Goal: Transaction & Acquisition: Purchase product/service

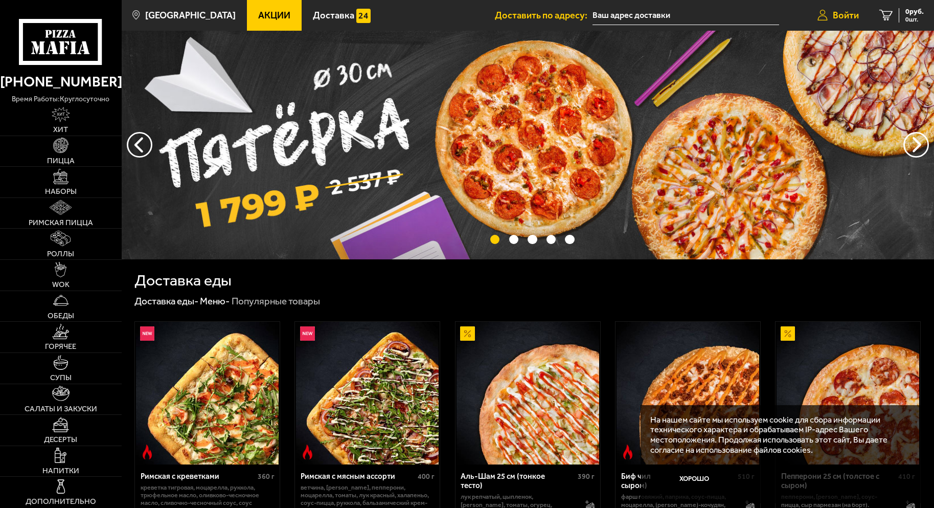
click at [841, 11] on span "Войти" at bounding box center [846, 15] width 26 height 9
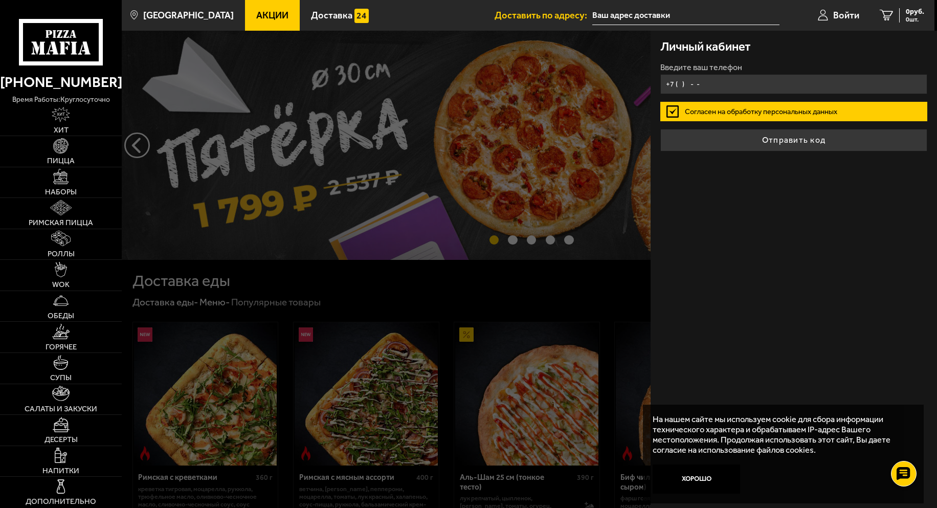
click at [734, 80] on input "+7 ( ) - -" at bounding box center [793, 84] width 267 height 20
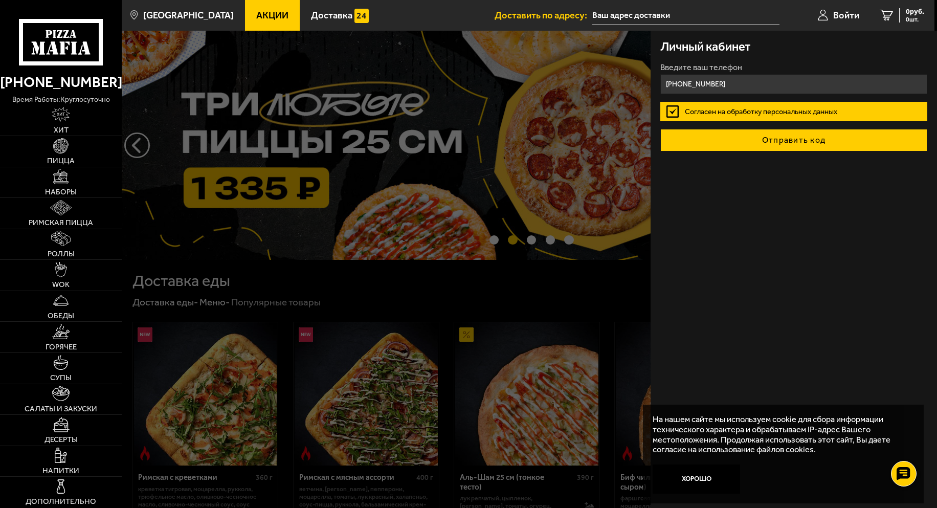
type input "[PHONE_NUMBER]"
click at [829, 148] on button "Отправить код" at bounding box center [793, 140] width 267 height 22
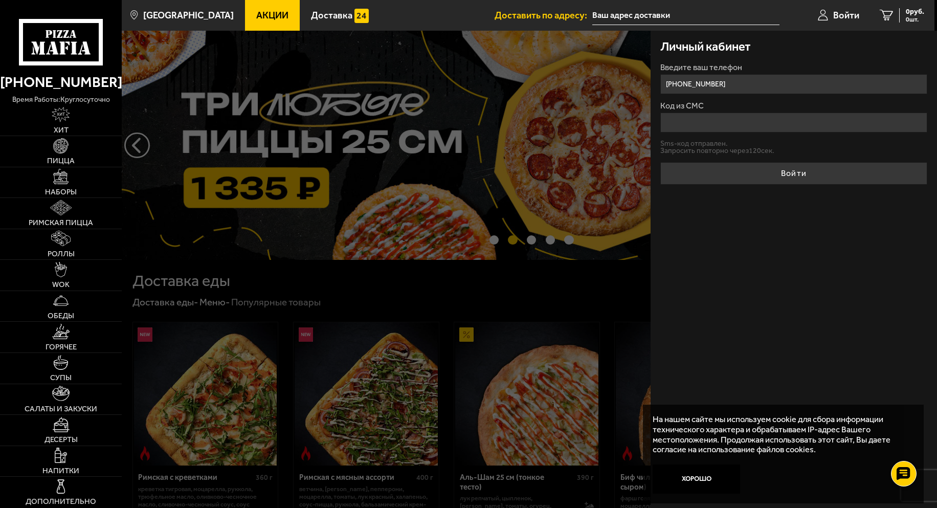
click at [790, 117] on input "Код из СМС" at bounding box center [793, 122] width 267 height 20
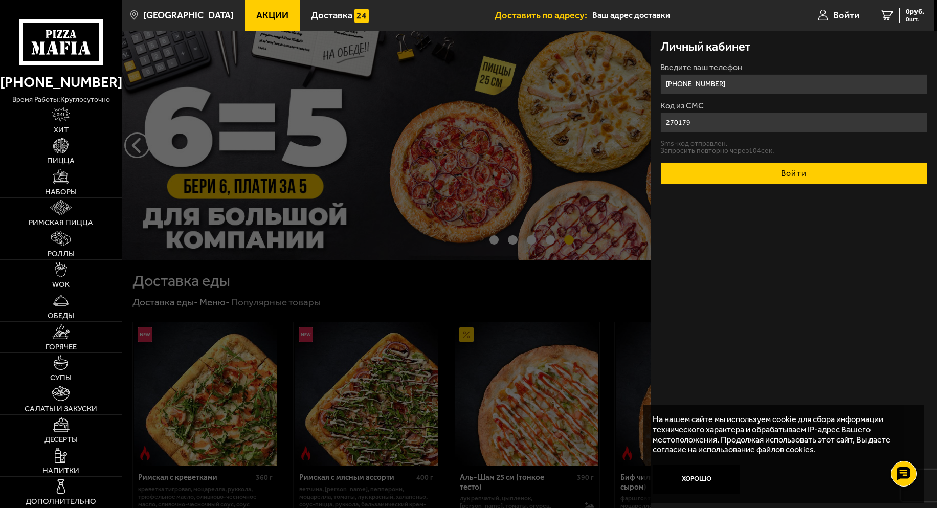
type input "270179"
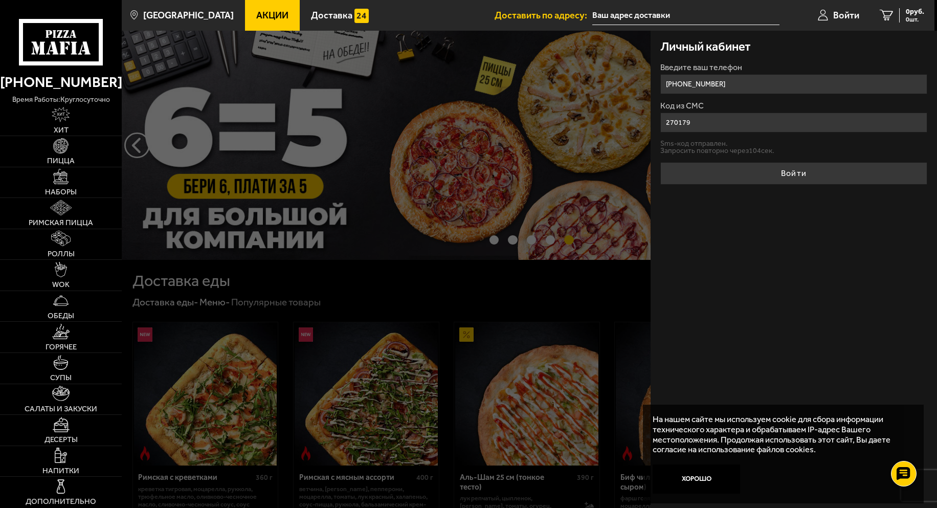
click at [771, 173] on button "Войти" at bounding box center [793, 173] width 267 height 22
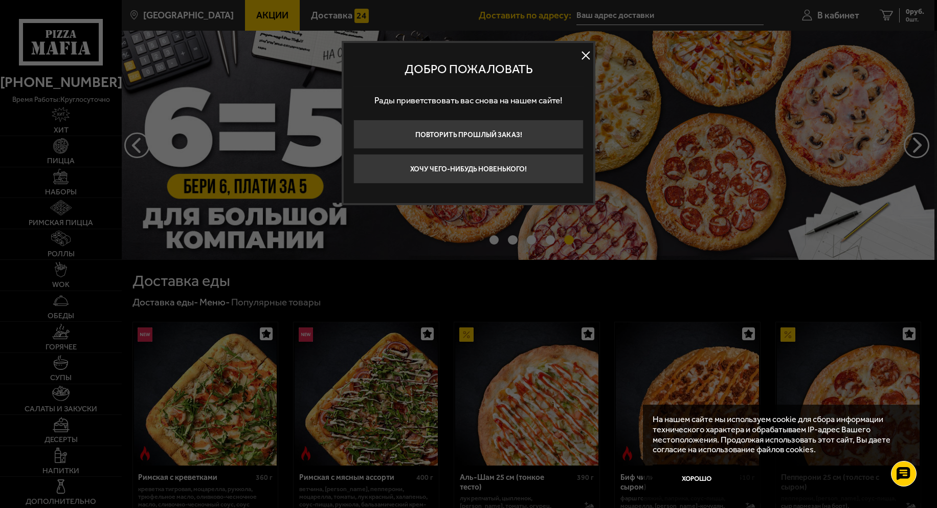
click at [454, 152] on div "Добро пожаловать Рады приветствовать вас снова на нашем сайте! Повторить прошлы…" at bounding box center [468, 118] width 230 height 131
click at [454, 186] on div "Добро пожаловать Рады приветствовать вас снова на нашем сайте! Повторить прошлы…" at bounding box center [469, 123] width 254 height 164
drag, startPoint x: 452, startPoint y: 177, endPoint x: 452, endPoint y: 183, distance: 5.6
click at [452, 178] on button "Хочу чего-нибудь новенького!" at bounding box center [468, 168] width 230 height 29
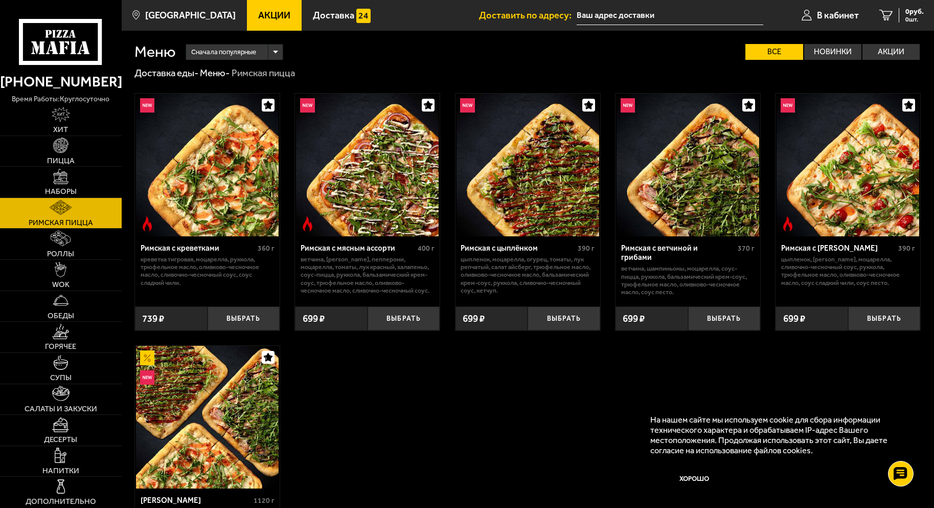
click at [708, 488] on button "Хорошо" at bounding box center [693, 478] width 87 height 29
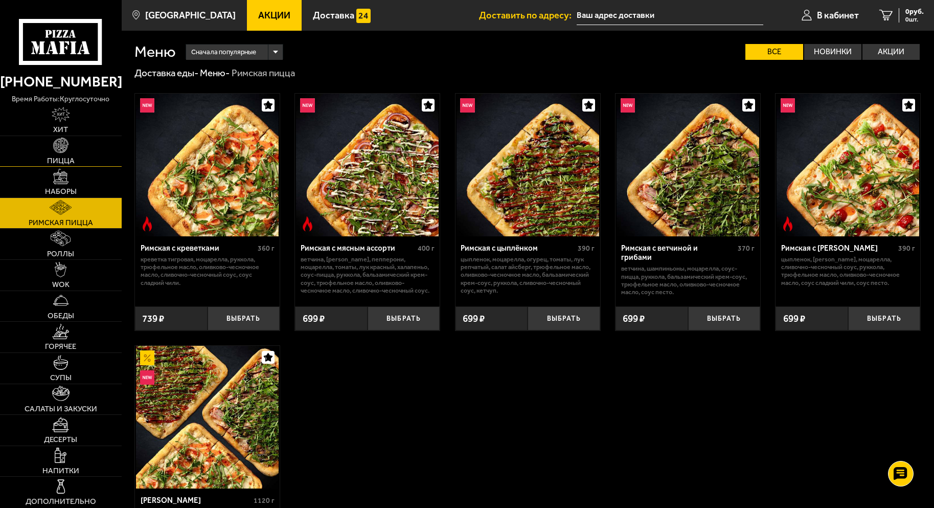
click at [60, 157] on span "Пицца" at bounding box center [61, 161] width 28 height 8
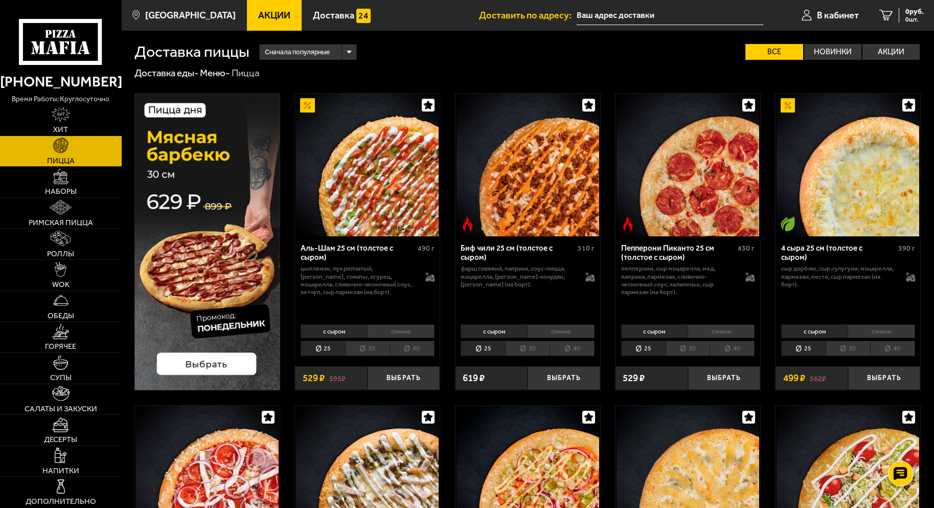
click at [258, 17] on span "Акции" at bounding box center [274, 15] width 32 height 9
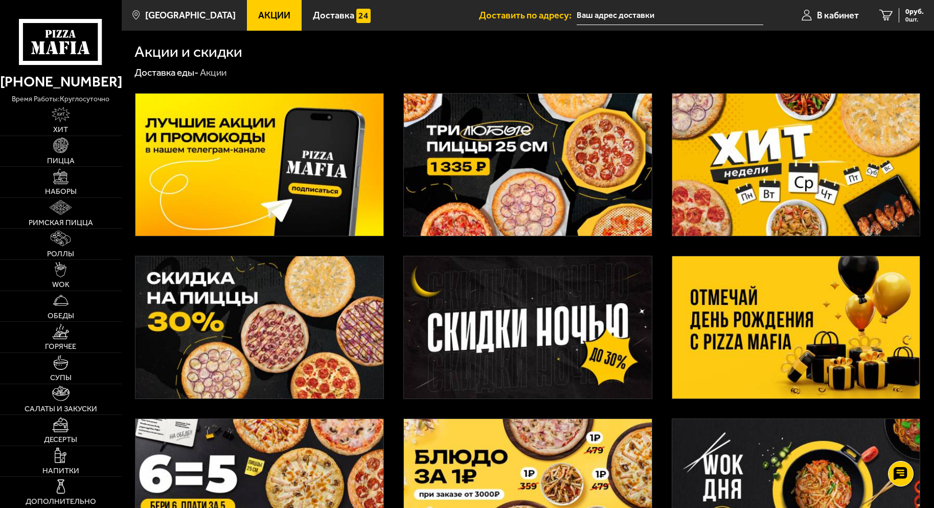
click at [475, 210] on img at bounding box center [528, 165] width 248 height 142
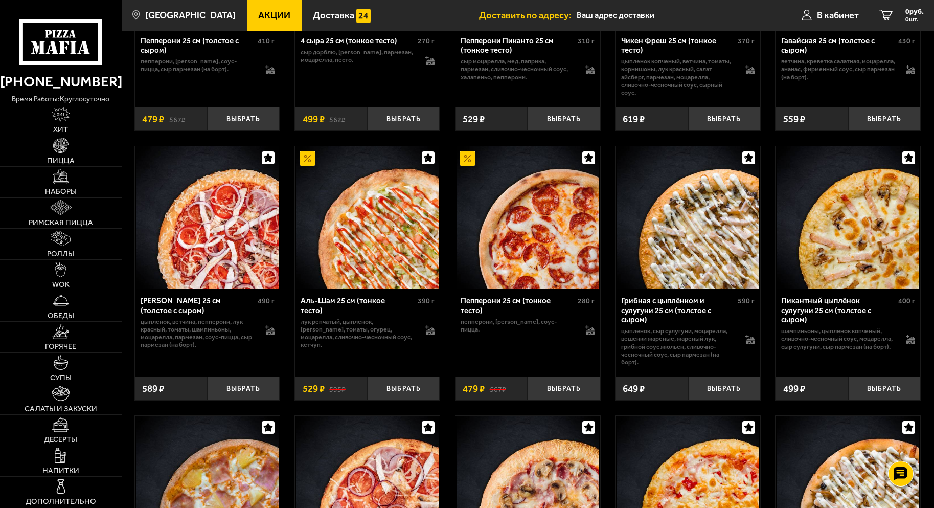
scroll to position [818, 0]
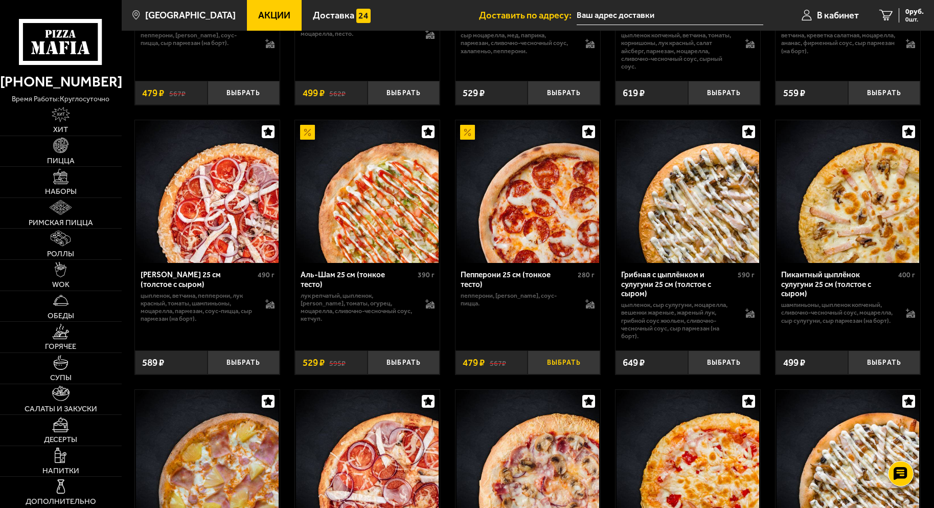
click at [564, 368] on button "Выбрать" at bounding box center [564, 362] width 72 height 24
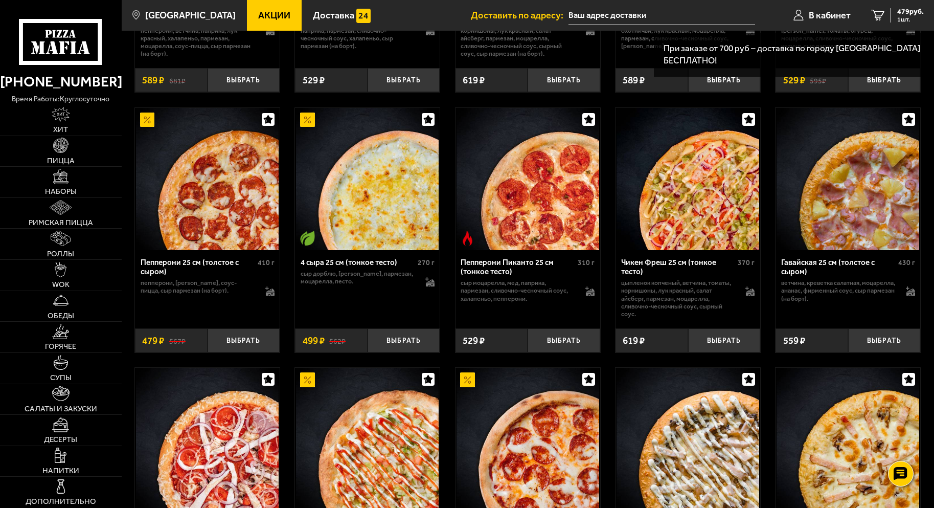
scroll to position [562, 0]
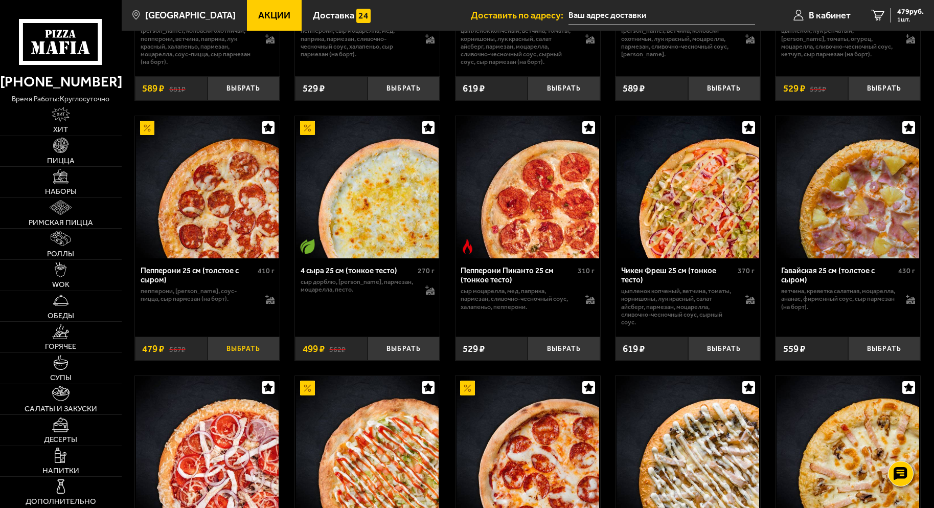
drag, startPoint x: 240, startPoint y: 355, endPoint x: 250, endPoint y: 361, distance: 11.4
click at [243, 358] on button "Выбрать" at bounding box center [244, 348] width 72 height 24
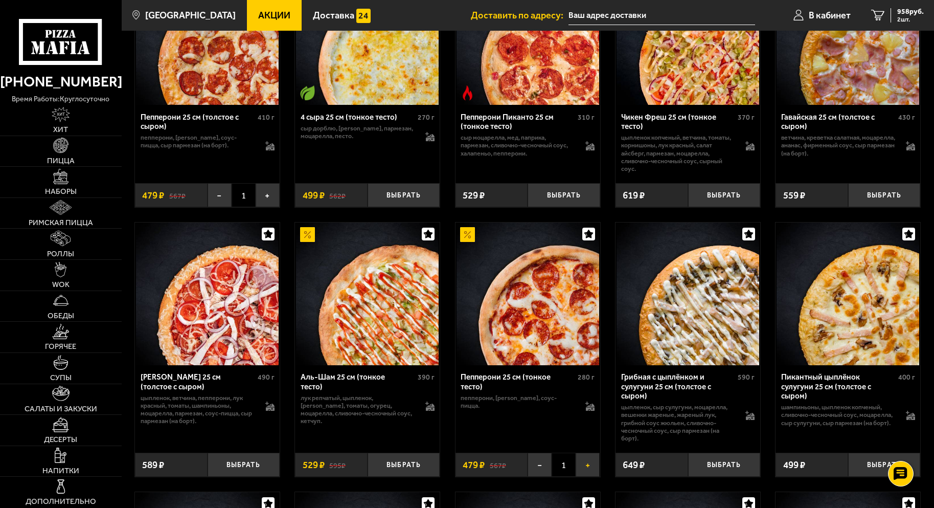
click at [591, 475] on button "+" at bounding box center [588, 465] width 24 height 24
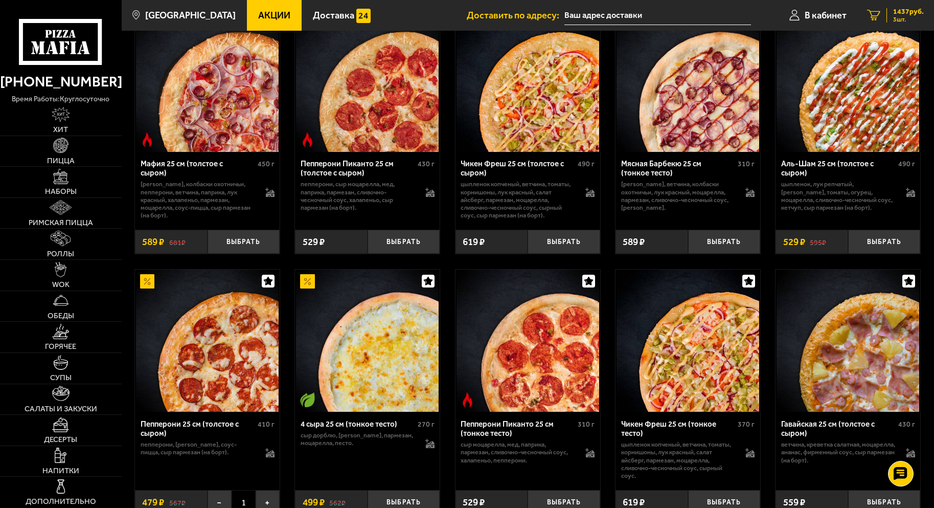
click at [896, 11] on span "1437 руб." at bounding box center [908, 11] width 31 height 7
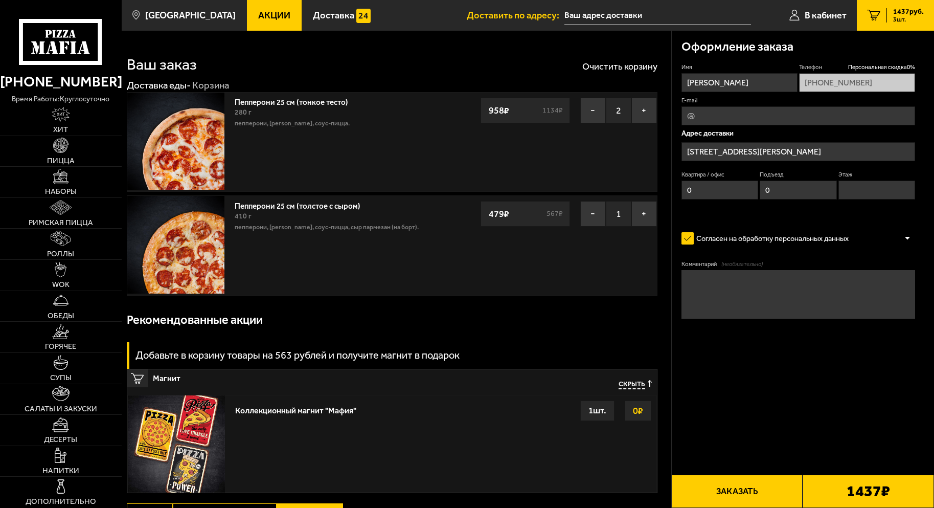
type input "[STREET_ADDRESS][PERSON_NAME]"
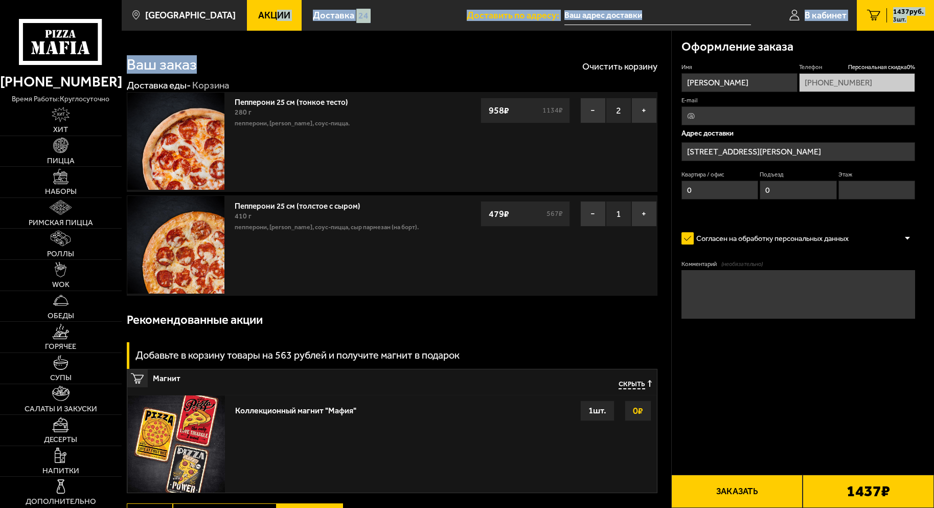
click at [265, 29] on main "[GEOGRAPHIC_DATA] Все Акции Доставка Личный кабинет Акции Доставка Доставить по…" at bounding box center [528, 339] width 813 height 678
click at [265, 29] on link "Акции" at bounding box center [274, 15] width 55 height 31
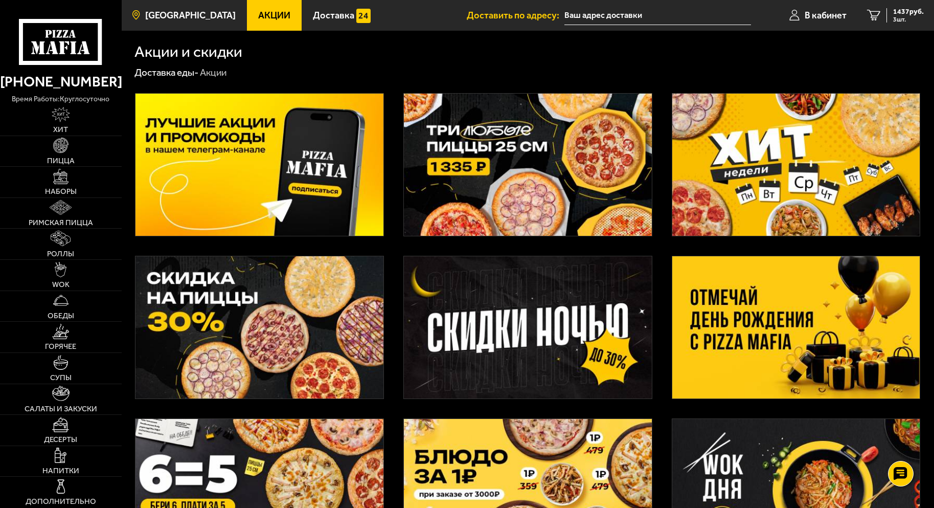
click at [165, 18] on span "[GEOGRAPHIC_DATA]" at bounding box center [190, 15] width 91 height 9
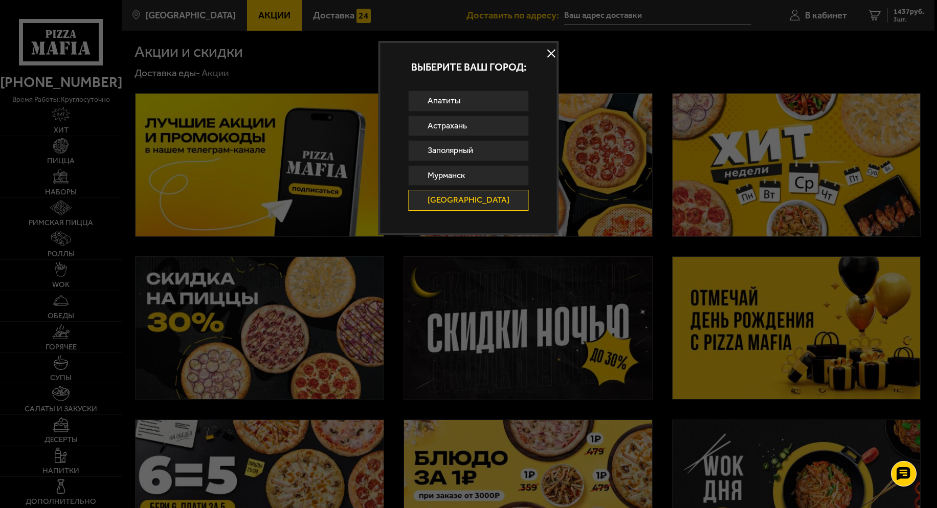
click at [282, 22] on div at bounding box center [468, 254] width 937 height 508
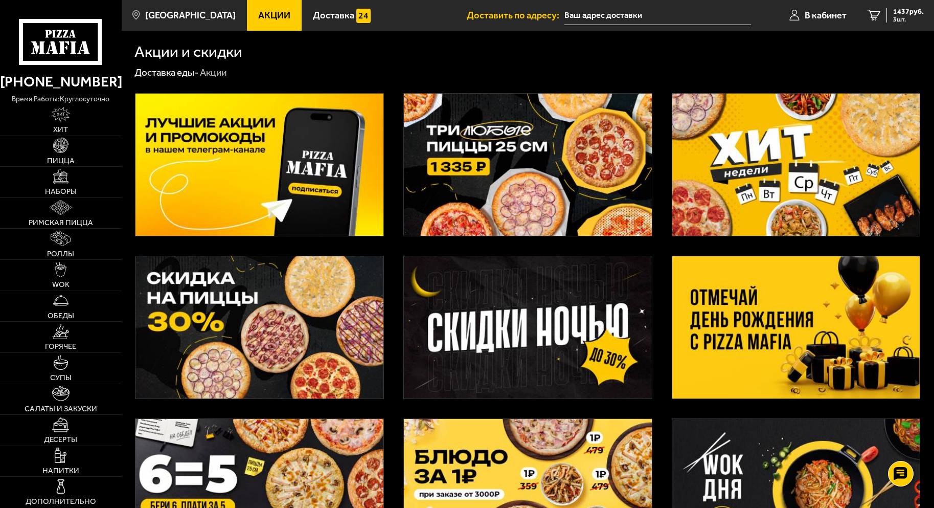
click at [262, 16] on span "Акции" at bounding box center [274, 15] width 32 height 9
click at [258, 20] on span "Акции" at bounding box center [274, 15] width 32 height 9
click at [894, 19] on span "3 шт." at bounding box center [908, 19] width 31 height 6
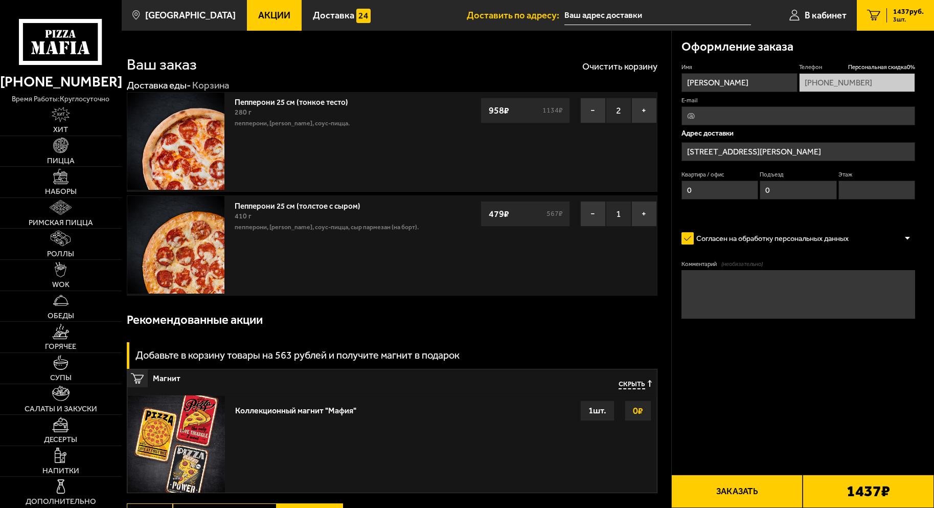
click at [802, 152] on input "[STREET_ADDRESS][PERSON_NAME]" at bounding box center [799, 151] width 234 height 19
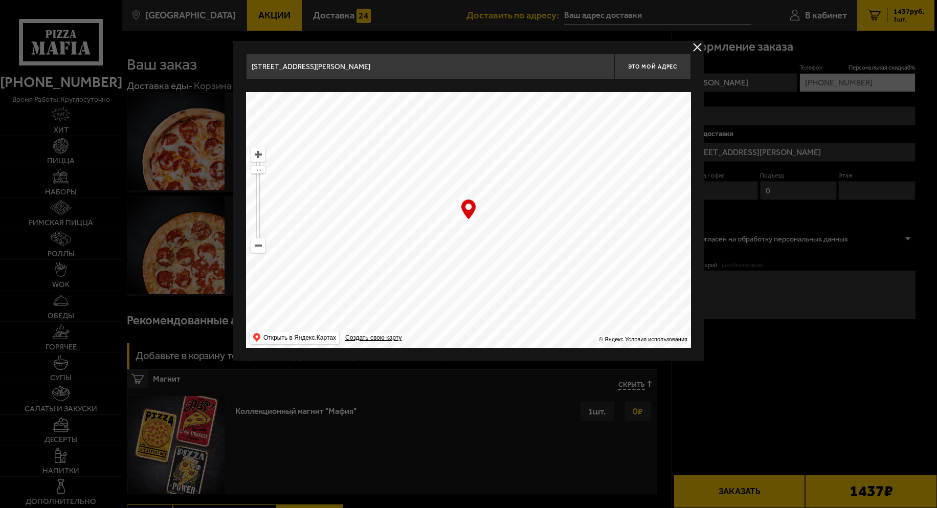
drag, startPoint x: 374, startPoint y: 64, endPoint x: 212, endPoint y: 71, distance: 162.3
click at [212, 71] on main "[GEOGRAPHIC_DATA] Все Акции Доставка Личный кабинет Акции Доставка Доставить по…" at bounding box center [528, 339] width 813 height 679
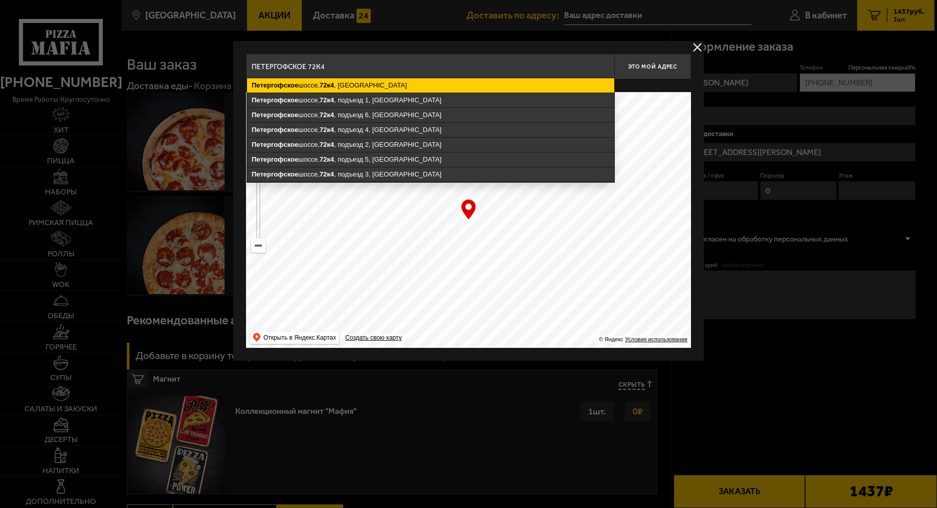
click at [340, 86] on ymaps "[STREET_ADDRESS]" at bounding box center [430, 85] width 367 height 14
type input "[STREET_ADDRESS]"
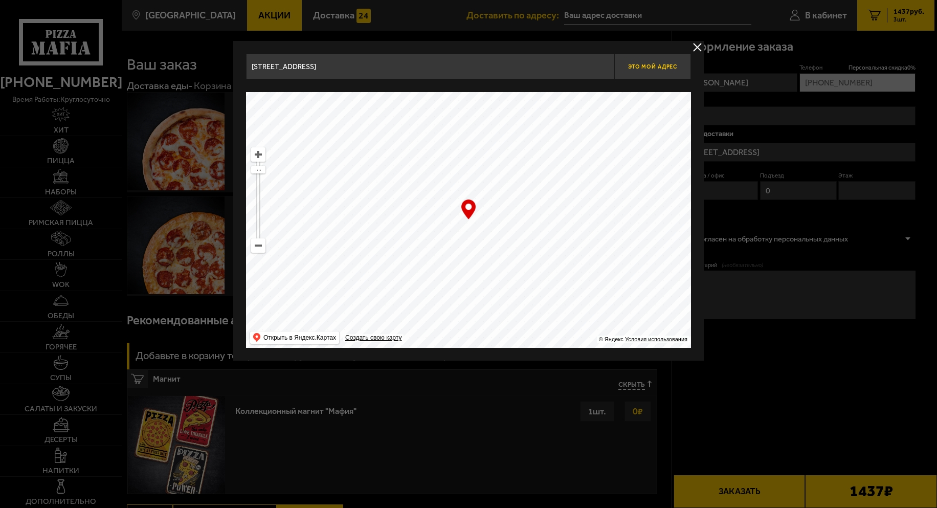
click at [659, 62] on button "Это мой адрес" at bounding box center [652, 67] width 77 height 26
click at [702, 49] on button "delivery type" at bounding box center [697, 47] width 13 height 13
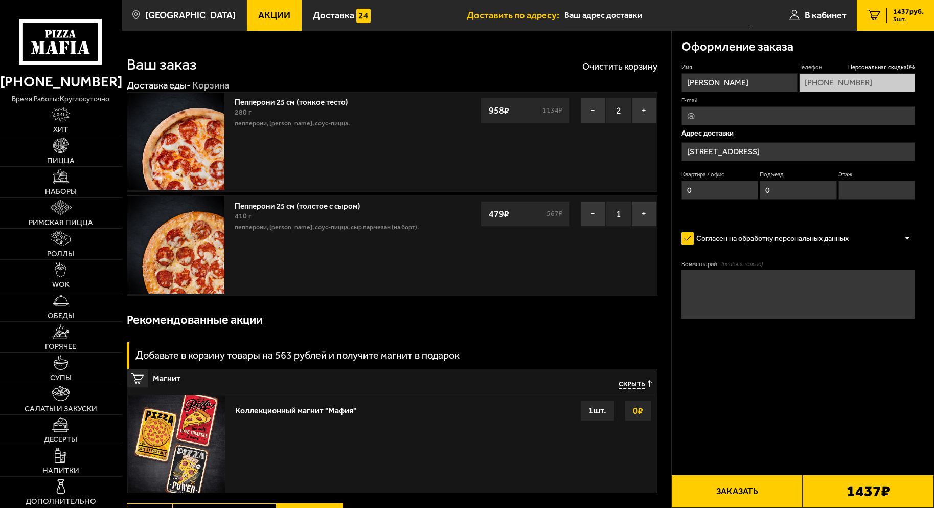
click at [898, 22] on span "3 шт." at bounding box center [908, 19] width 31 height 6
click at [899, 16] on span "3 шт." at bounding box center [908, 19] width 31 height 6
click at [789, 25] on link "В кабинет" at bounding box center [818, 15] width 78 height 31
type input "[STREET_ADDRESS]"
